Goal: Information Seeking & Learning: Learn about a topic

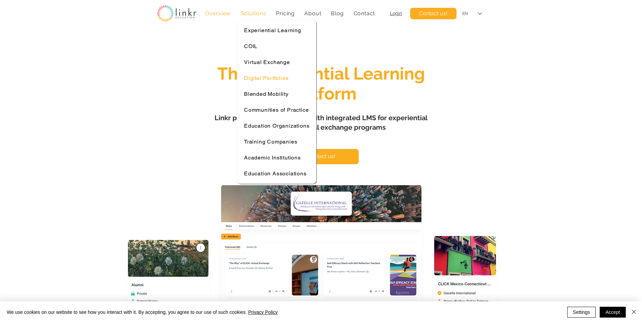
click at [258, 71] on link "Digital Portfolios" at bounding box center [277, 77] width 72 height 13
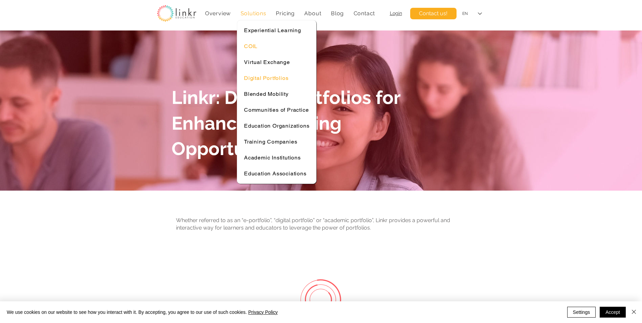
click at [254, 45] on span "COIL" at bounding box center [251, 46] width 14 height 6
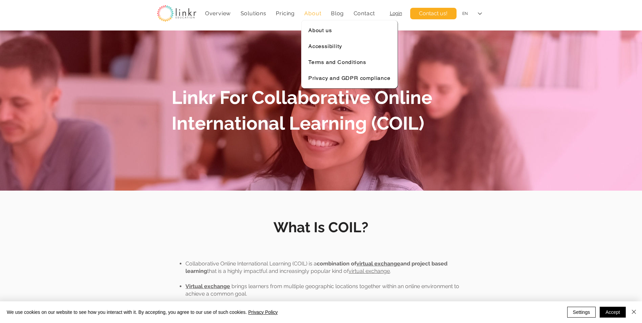
click at [284, 14] on span "Pricing" at bounding box center [285, 13] width 19 height 6
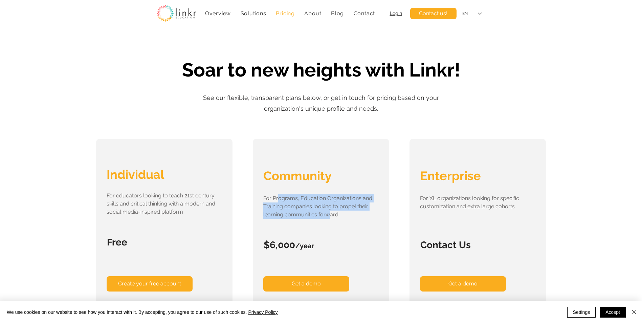
drag, startPoint x: 278, startPoint y: 195, endPoint x: 330, endPoint y: 216, distance: 55.5
click at [330, 216] on p "For Programs, Education Organizations and Training companies looking to propel …" at bounding box center [320, 206] width 114 height 24
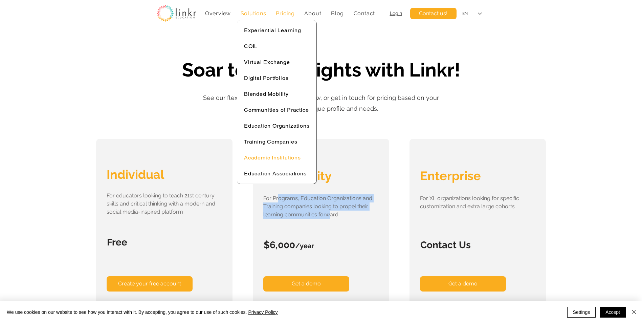
click at [279, 153] on link "Academic Institutions" at bounding box center [277, 157] width 72 height 13
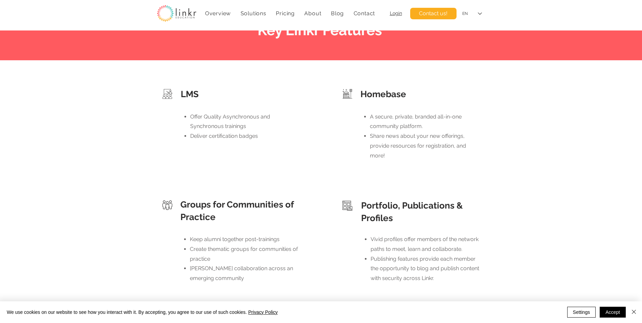
scroll to position [711, 0]
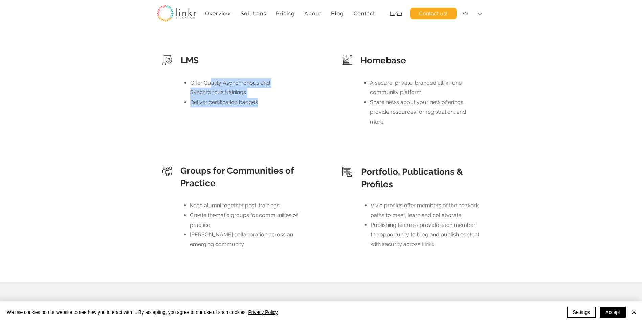
drag, startPoint x: 210, startPoint y: 84, endPoint x: 257, endPoint y: 102, distance: 50.5
click at [257, 102] on ul "Offer Quality Asynchronous and Synchronous trainings Deliver certification badg…" at bounding box center [240, 92] width 115 height 29
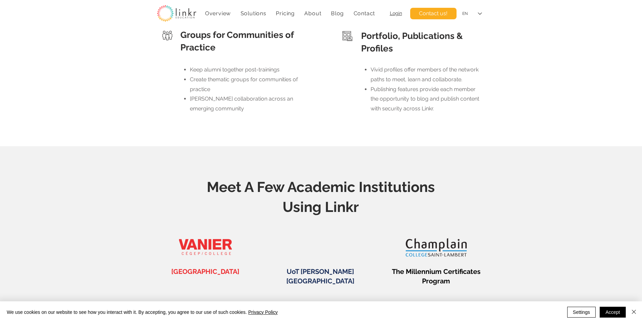
scroll to position [914, 0]
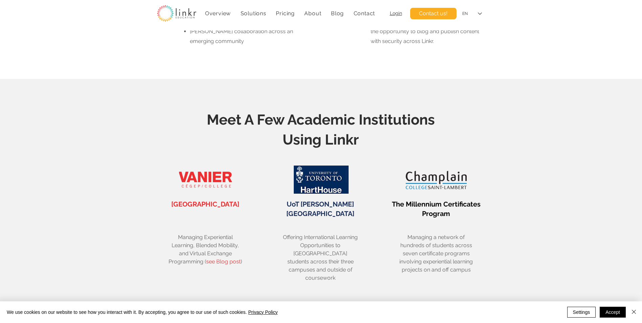
drag, startPoint x: 231, startPoint y: 116, endPoint x: 364, endPoint y: 135, distance: 135.0
click at [364, 135] on h2 "Meet A Few Academic Institutions Using Linkr" at bounding box center [320, 130] width 283 height 40
drag, startPoint x: 364, startPoint y: 135, endPoint x: 302, endPoint y: 139, distance: 62.4
click at [302, 139] on span "Meet A Few Academic Institutions Using Linkr" at bounding box center [321, 129] width 228 height 37
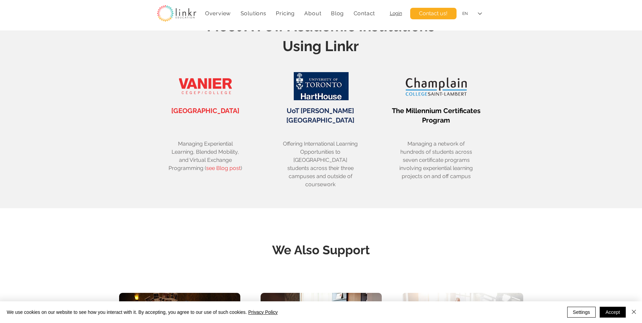
scroll to position [1015, 0]
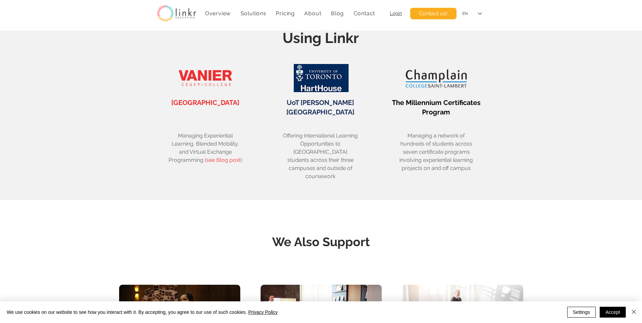
click at [396, 102] on span "The Millennium Certificates Program" at bounding box center [436, 107] width 89 height 18
click at [218, 158] on link "see Blog post" at bounding box center [223, 160] width 35 height 6
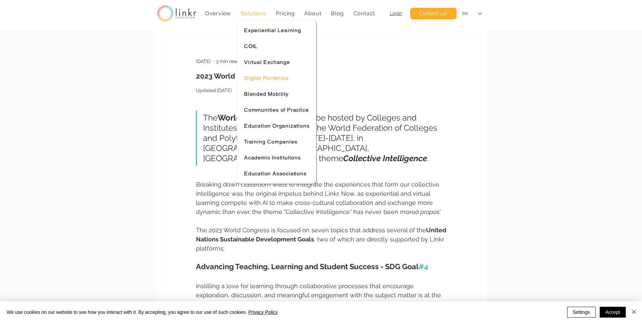
click at [281, 82] on link "Digital Portfolios" at bounding box center [277, 77] width 72 height 13
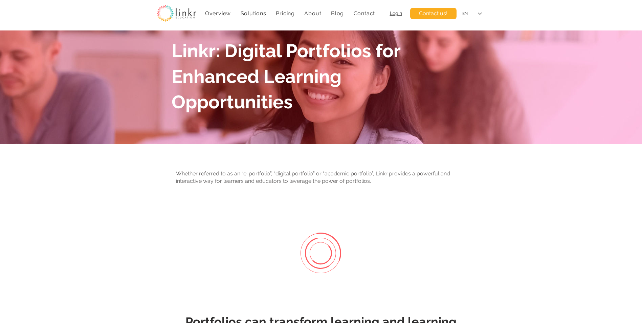
scroll to position [169, 0]
